Goal: Information Seeking & Learning: Find specific fact

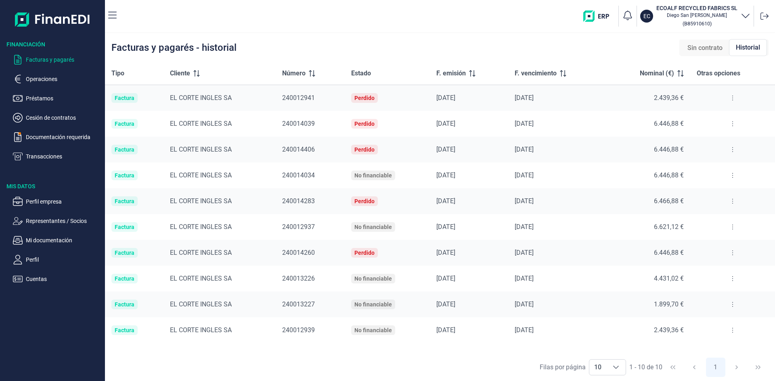
click at [606, 17] on img "button" at bounding box center [599, 15] width 32 height 11
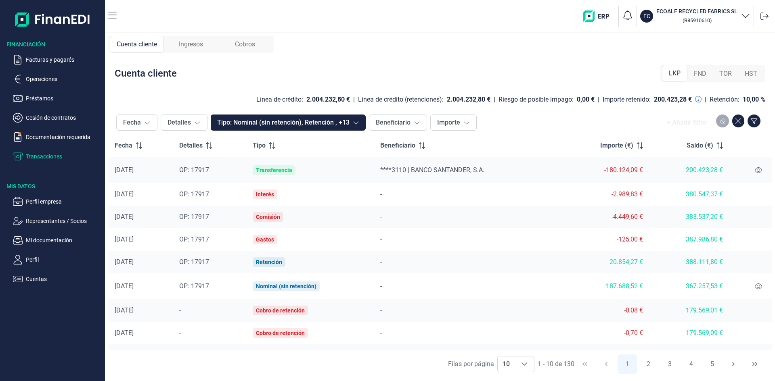
click at [628, 171] on div "-180.124,09 €" at bounding box center [605, 170] width 76 height 8
drag, startPoint x: 635, startPoint y: 195, endPoint x: 613, endPoint y: 195, distance: 22.6
click at [613, 195] on div "-2.989,83 €" at bounding box center [605, 195] width 76 height 8
copy div "2.989,83"
drag, startPoint x: 635, startPoint y: 218, endPoint x: 613, endPoint y: 217, distance: 21.8
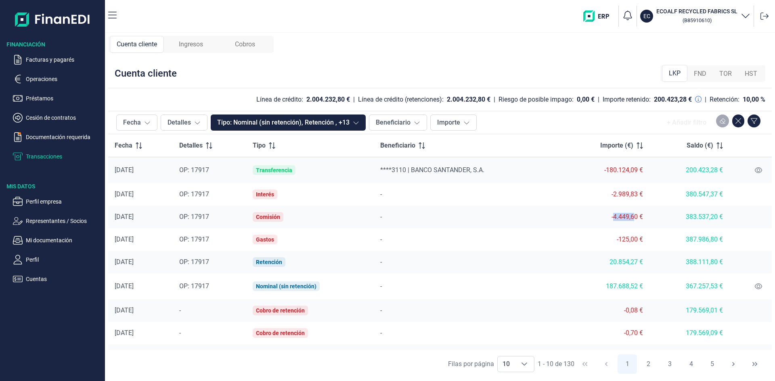
click at [613, 217] on div "-4.449,60 €" at bounding box center [605, 217] width 76 height 8
drag, startPoint x: 637, startPoint y: 215, endPoint x: 613, endPoint y: 216, distance: 23.9
click at [613, 216] on div "-4.449,60 €" at bounding box center [605, 217] width 76 height 8
copy div "4.449,60"
click at [768, 19] on icon at bounding box center [765, 16] width 8 height 8
